Goal: Task Accomplishment & Management: Manage account settings

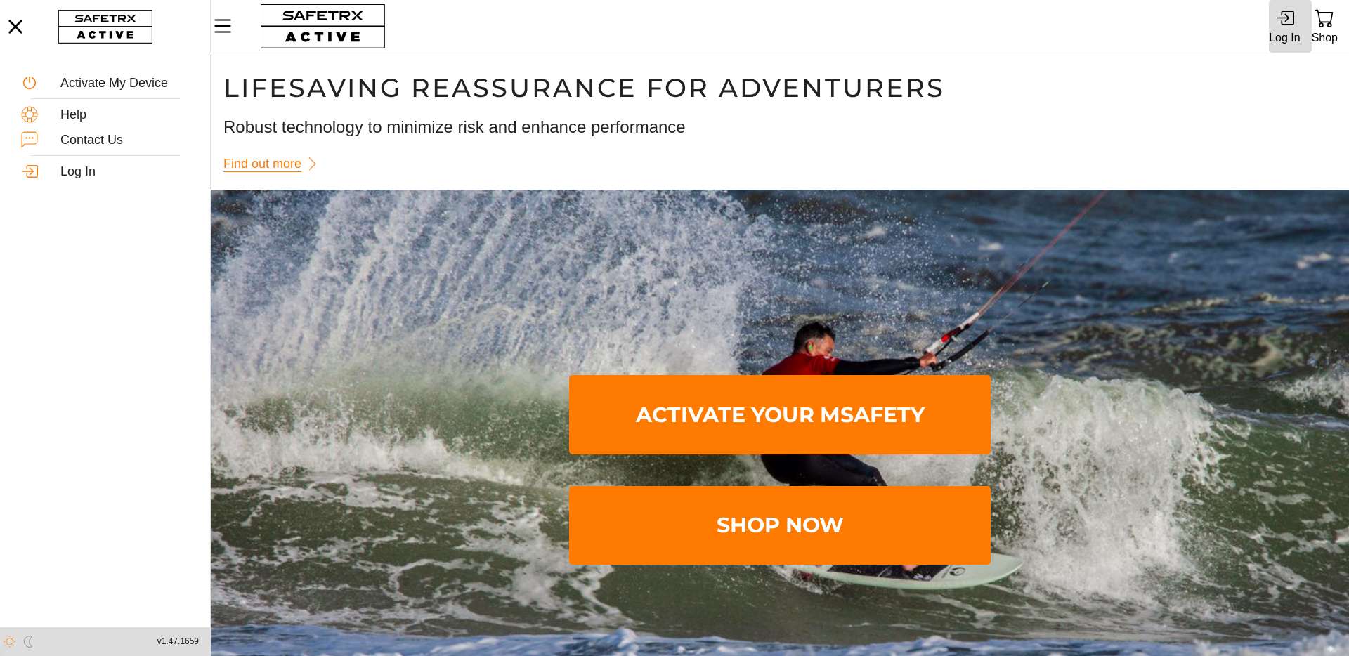
click at [1294, 20] on icon at bounding box center [1287, 18] width 13 height 15
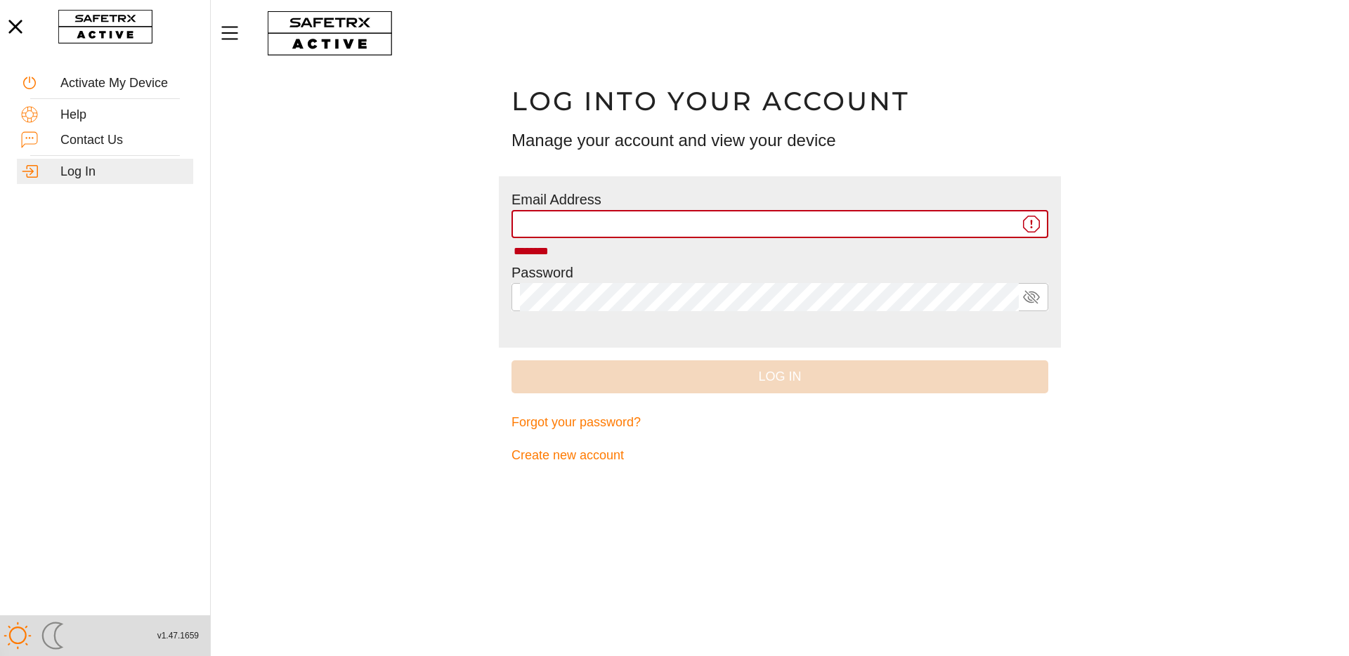
type input "**********"
click at [765, 373] on span "Log In" at bounding box center [780, 377] width 514 height 22
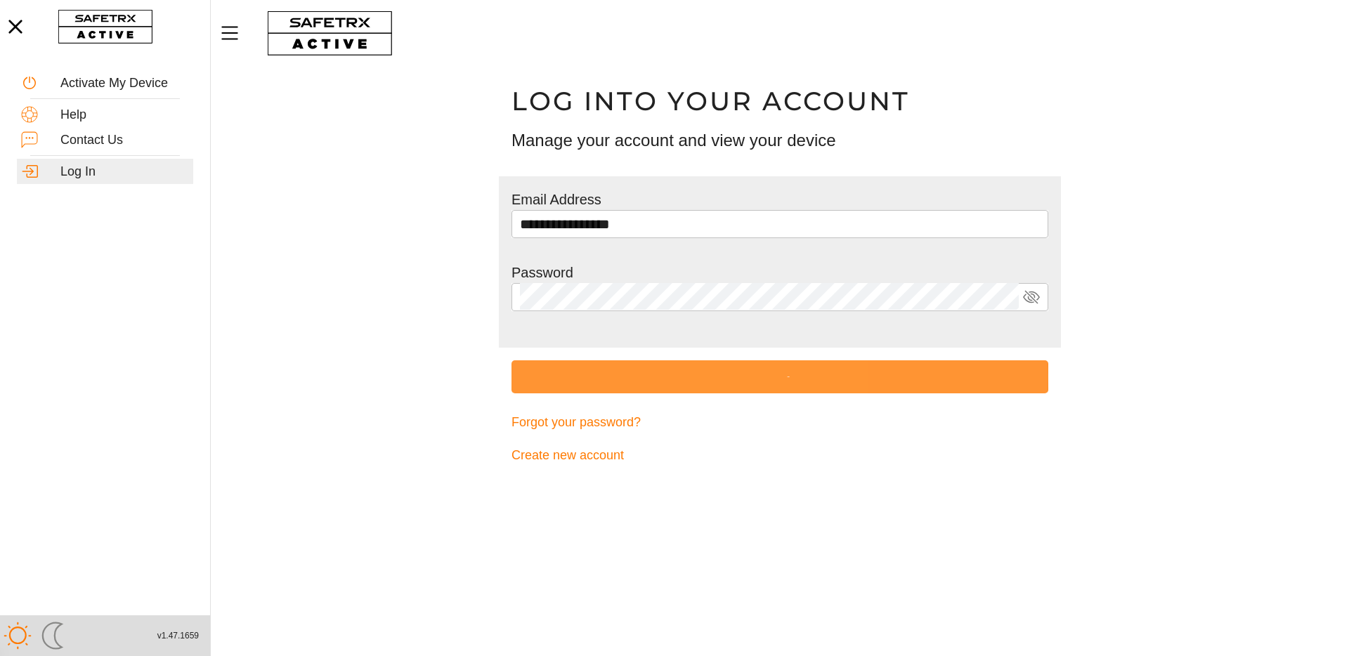
click at [765, 373] on span "submit" at bounding box center [780, 377] width 537 height 33
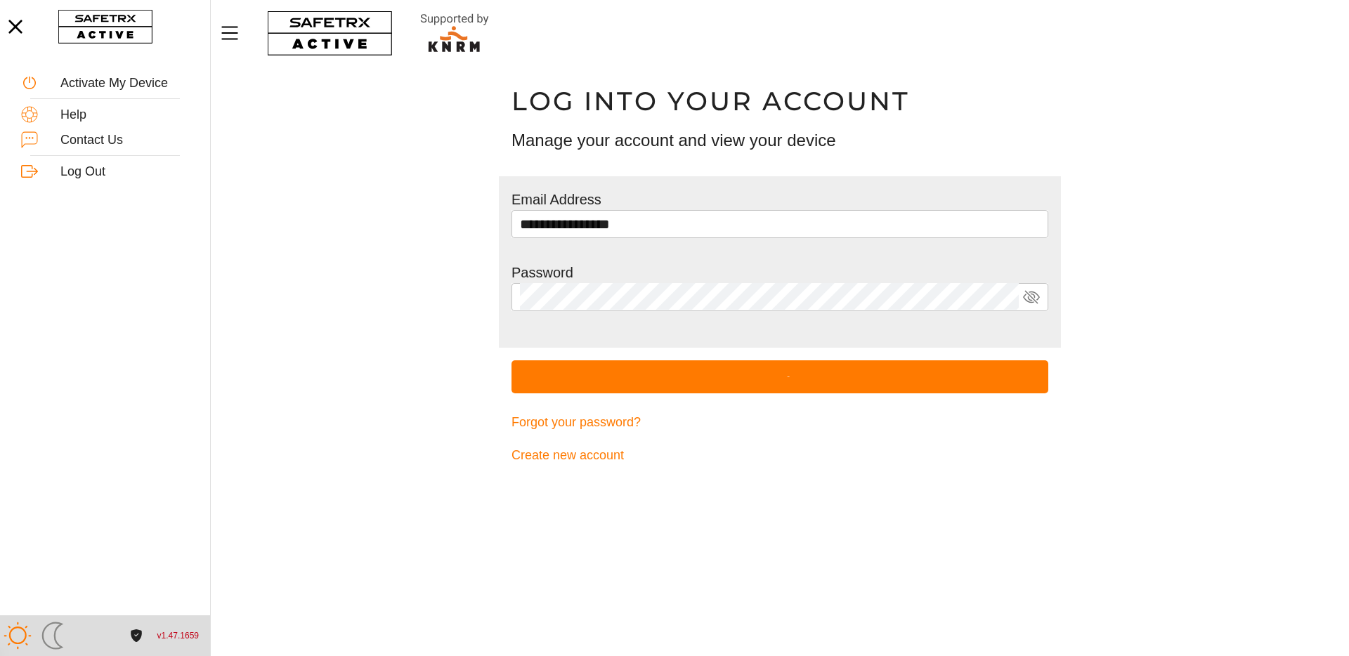
click at [765, 373] on span "submit" at bounding box center [780, 377] width 537 height 33
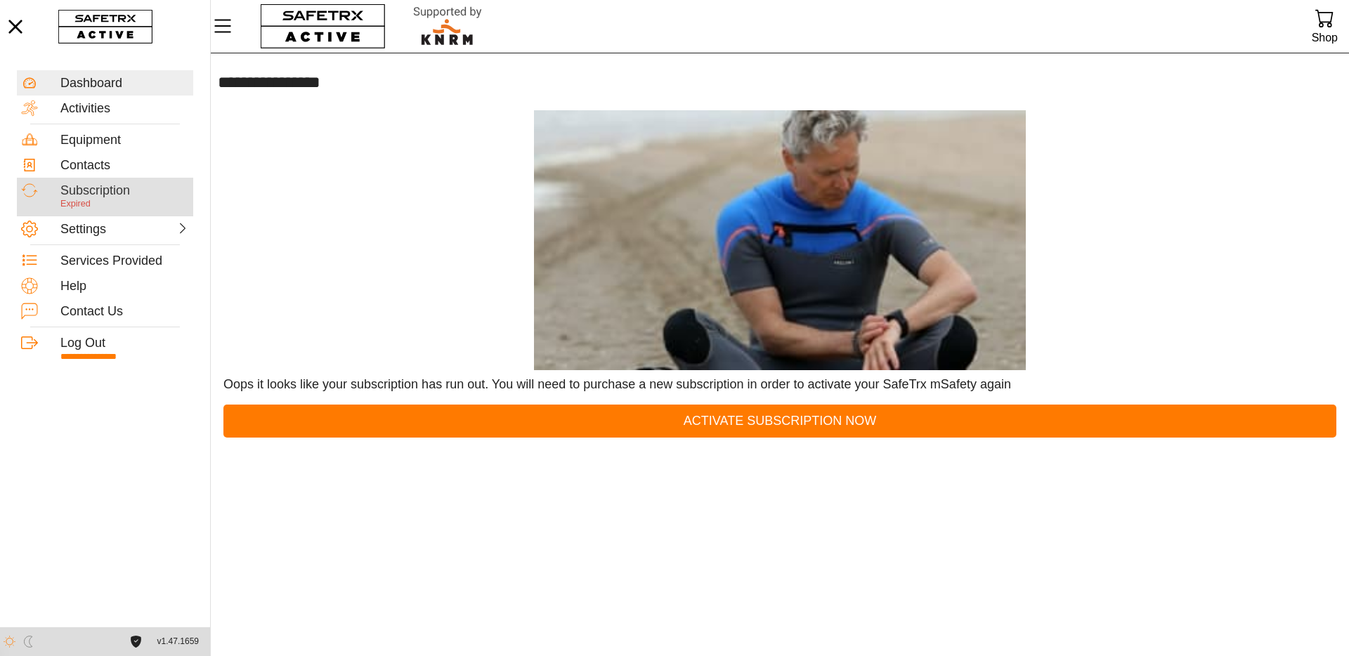
click at [103, 187] on div "Subscription" at bounding box center [124, 190] width 129 height 15
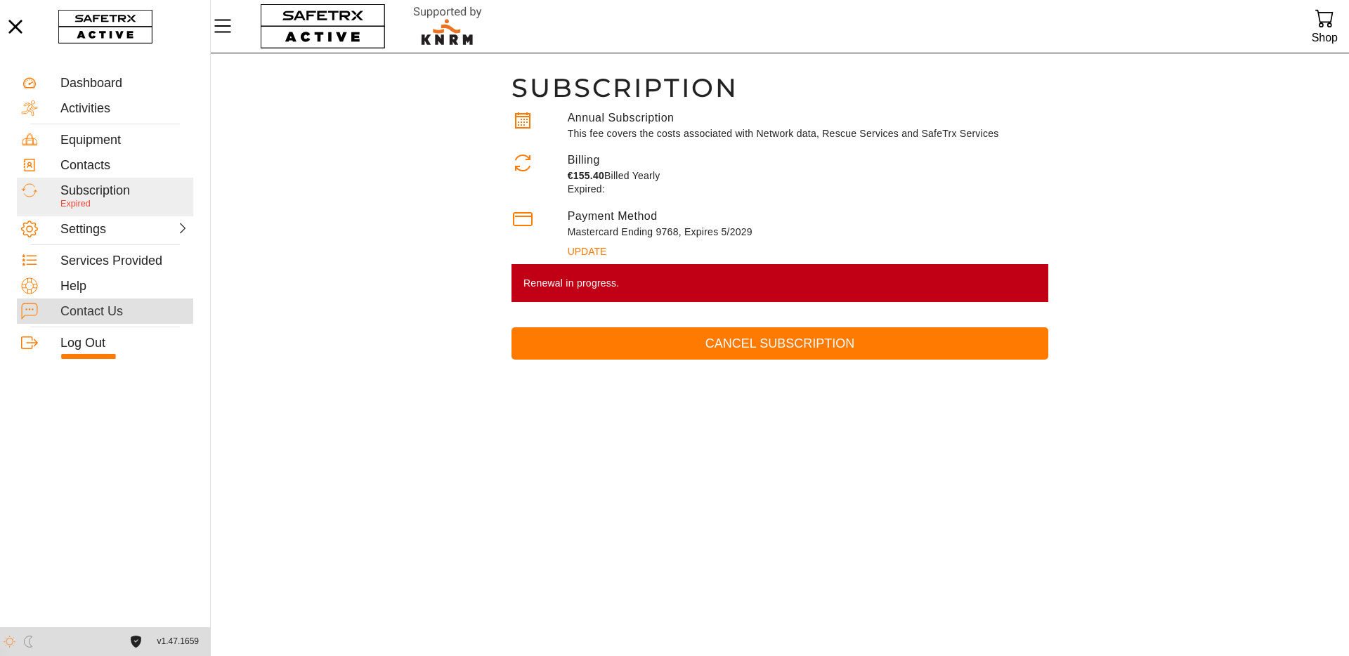
click at [99, 311] on div "Contact Us" at bounding box center [124, 311] width 129 height 15
click at [91, 228] on div "Settings" at bounding box center [91, 229] width 62 height 15
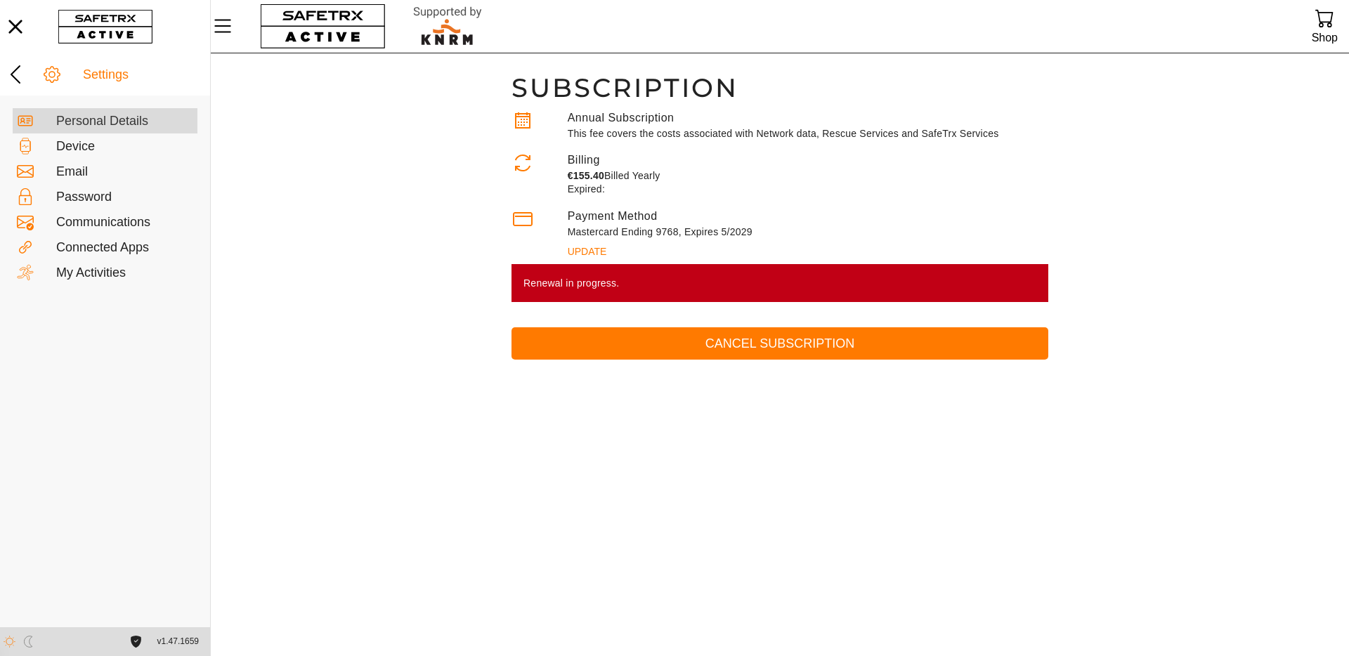
click at [103, 124] on div "Personal Details" at bounding box center [124, 121] width 137 height 15
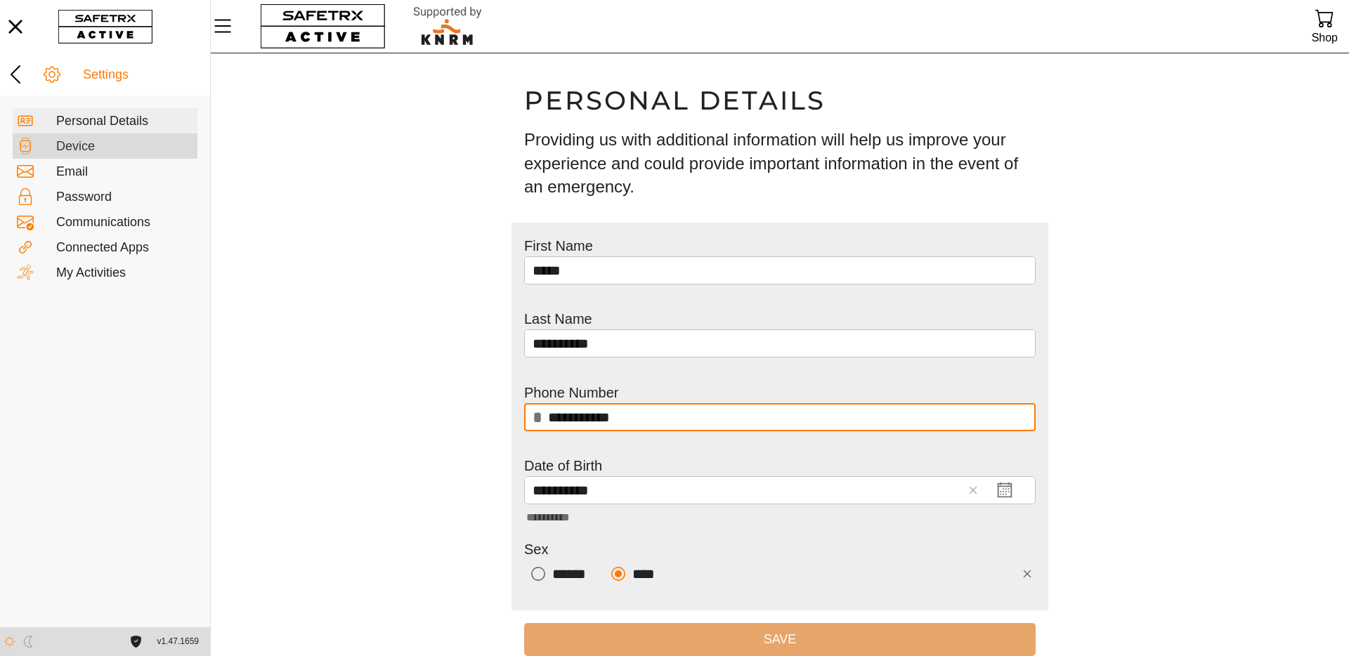
click at [75, 149] on div "Device" at bounding box center [124, 146] width 137 height 15
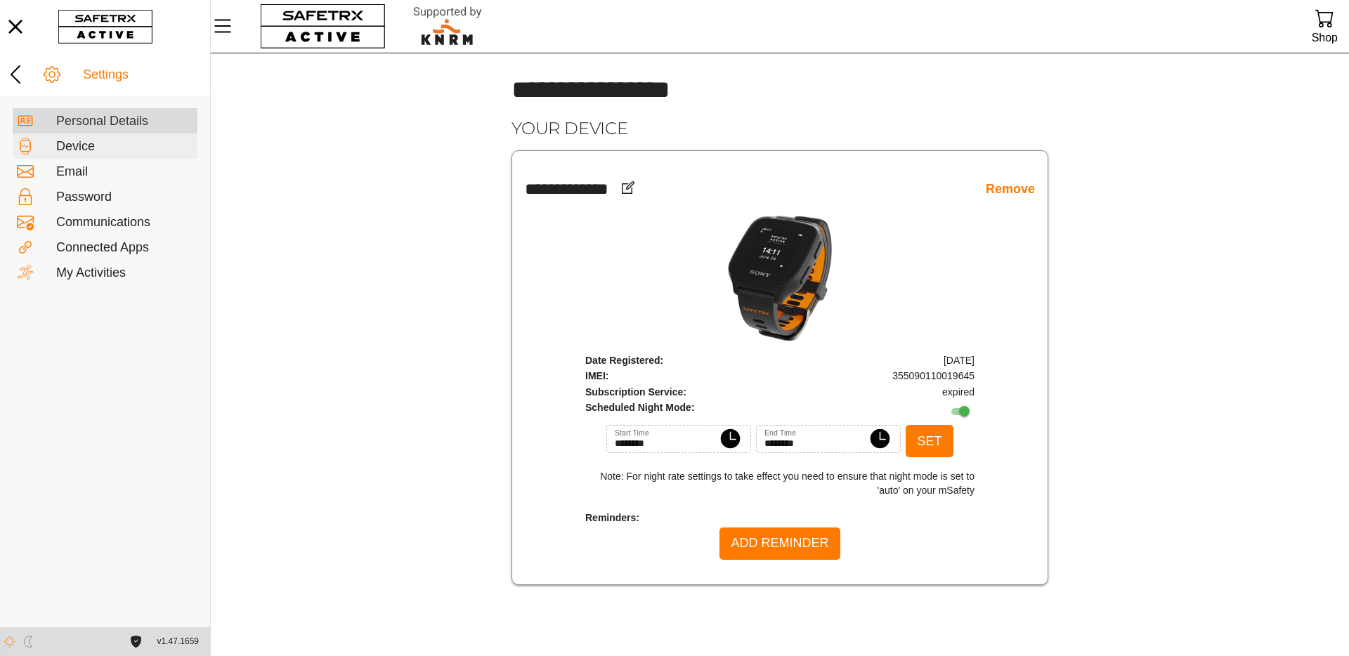
click at [81, 121] on div "Personal Details" at bounding box center [124, 121] width 137 height 15
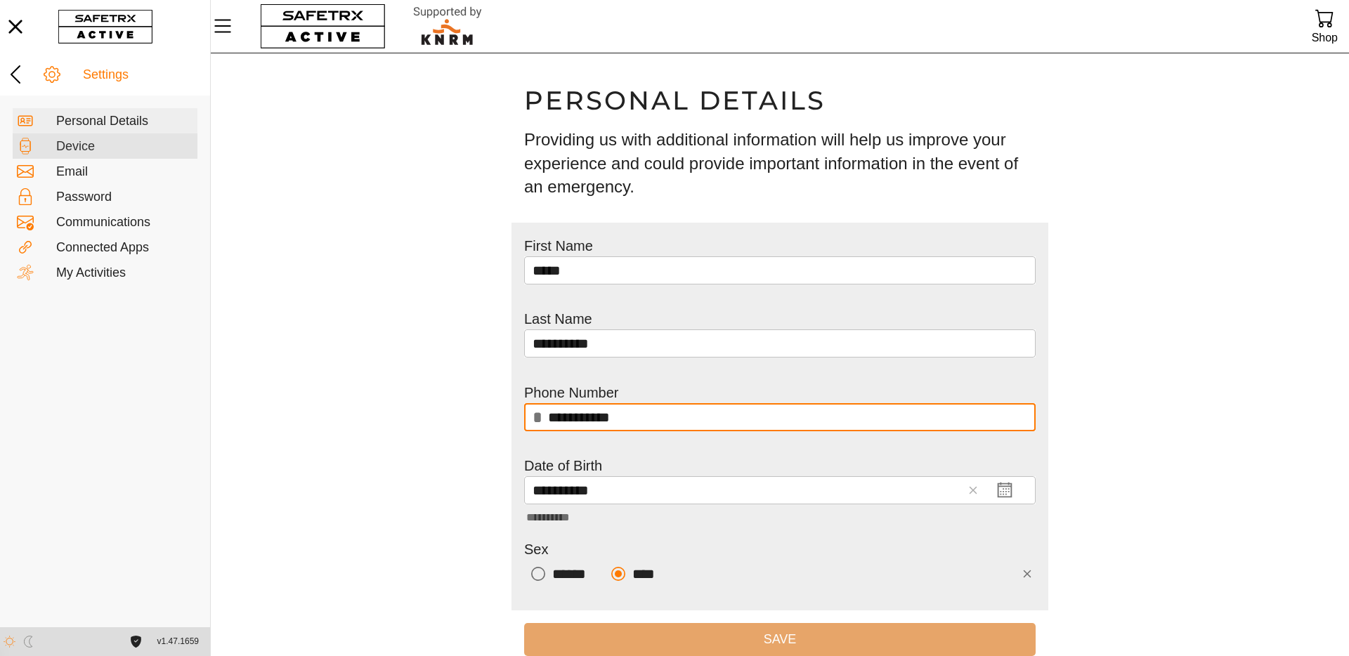
click at [91, 146] on div "Device" at bounding box center [124, 146] width 137 height 15
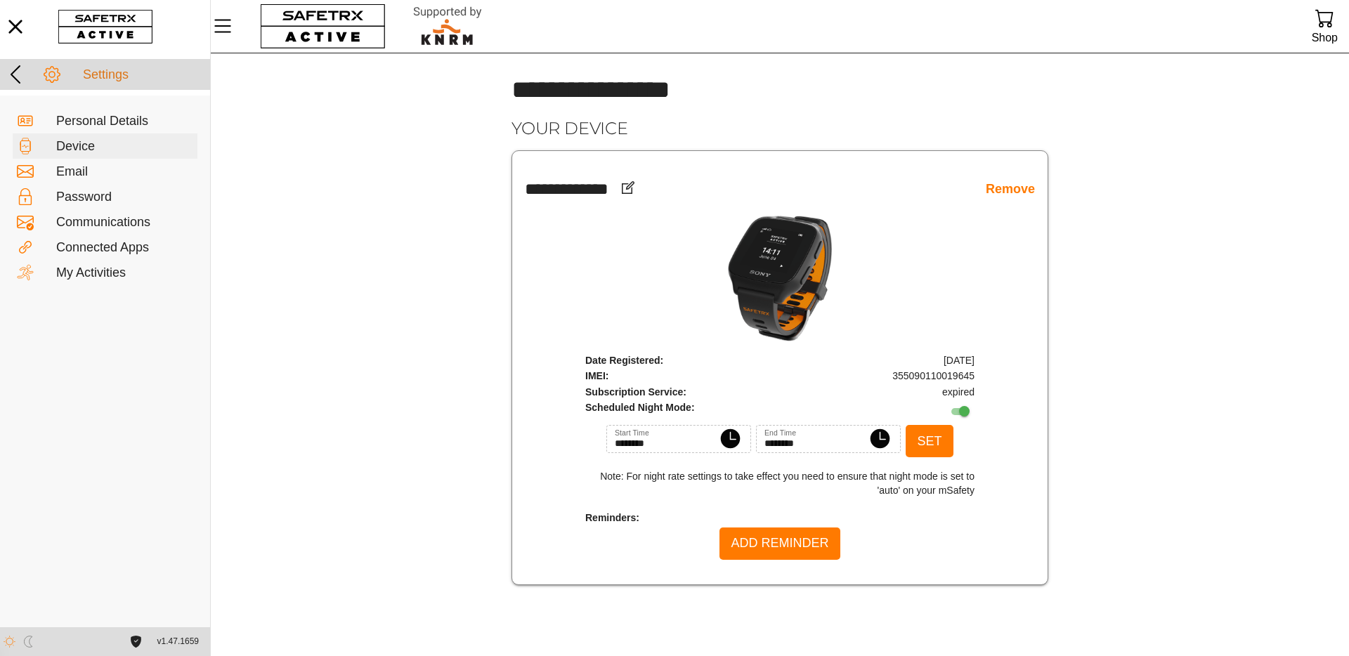
click at [108, 76] on div "Settings" at bounding box center [144, 74] width 123 height 15
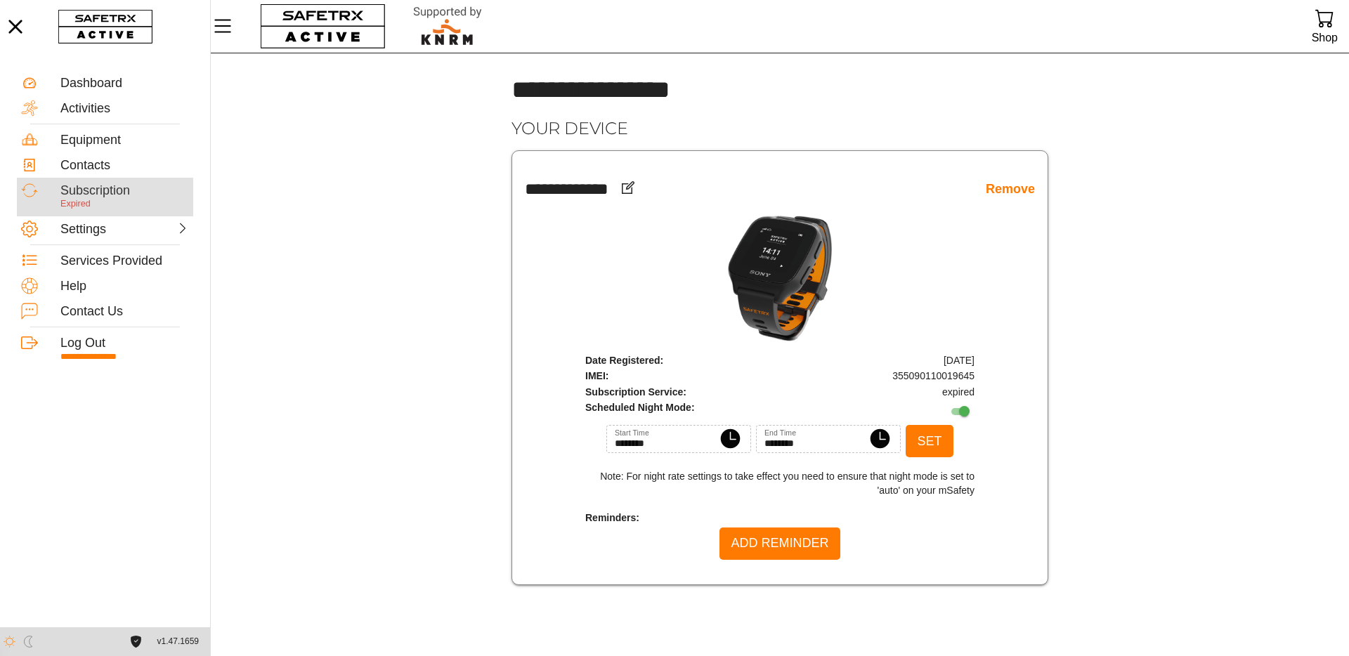
click at [104, 188] on div "Subscription" at bounding box center [124, 190] width 129 height 15
